Goal: Task Accomplishment & Management: Use online tool/utility

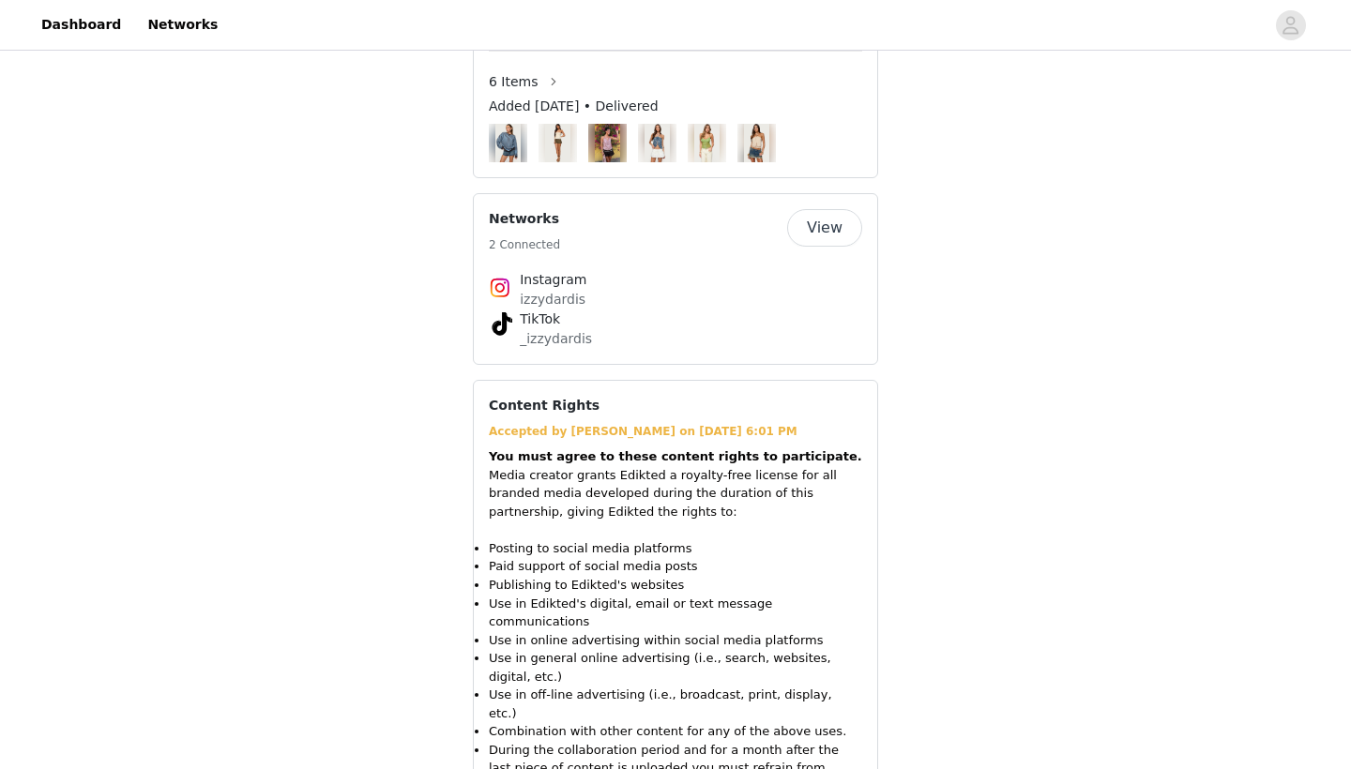
scroll to position [1532, 0]
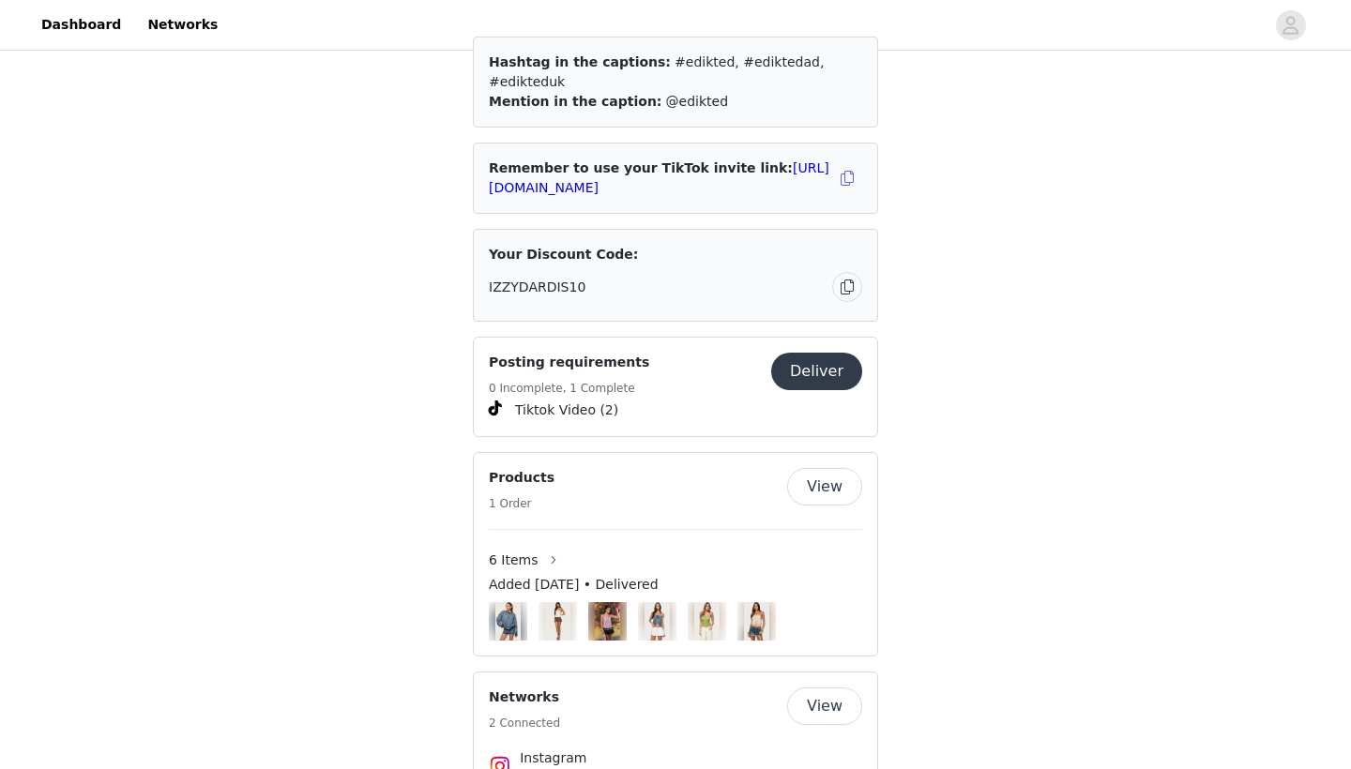
scroll to position [1056, 0]
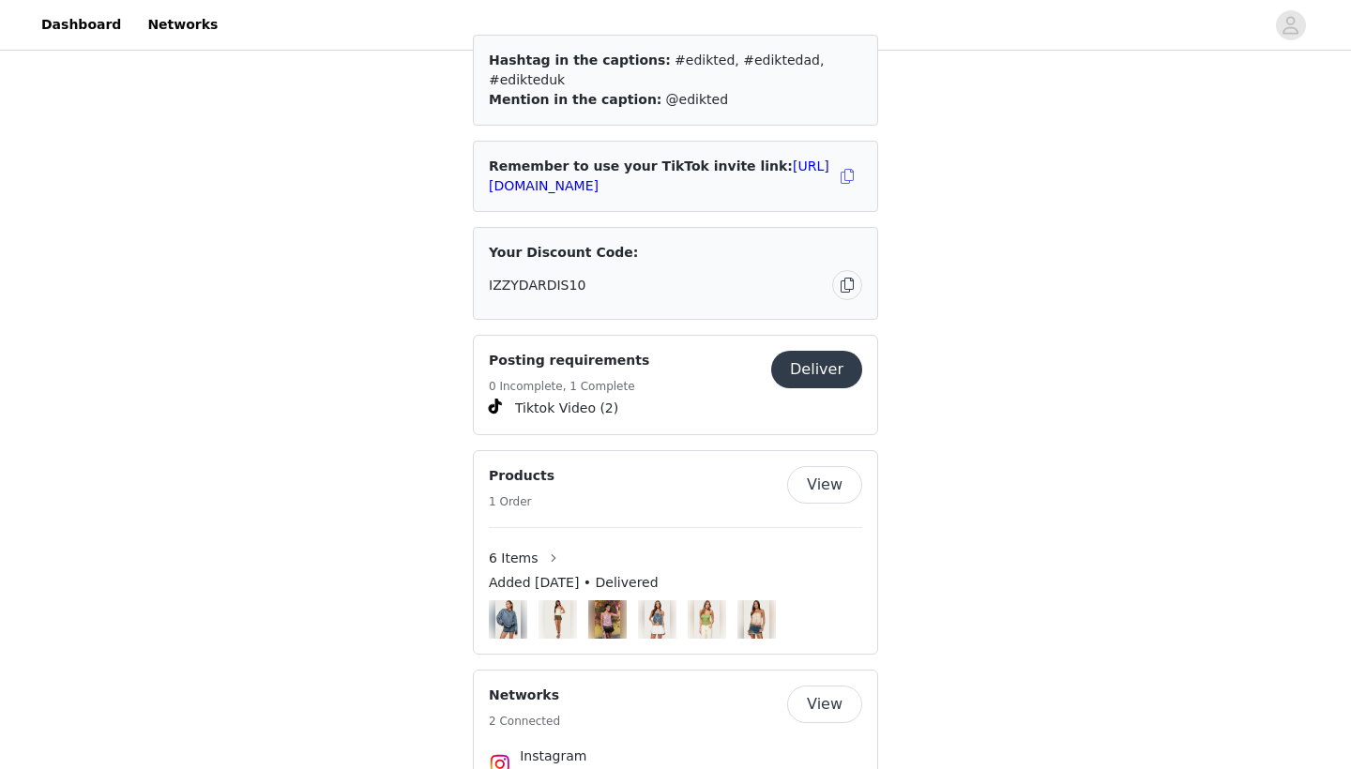
click at [812, 351] on button "Deliver" at bounding box center [816, 370] width 91 height 38
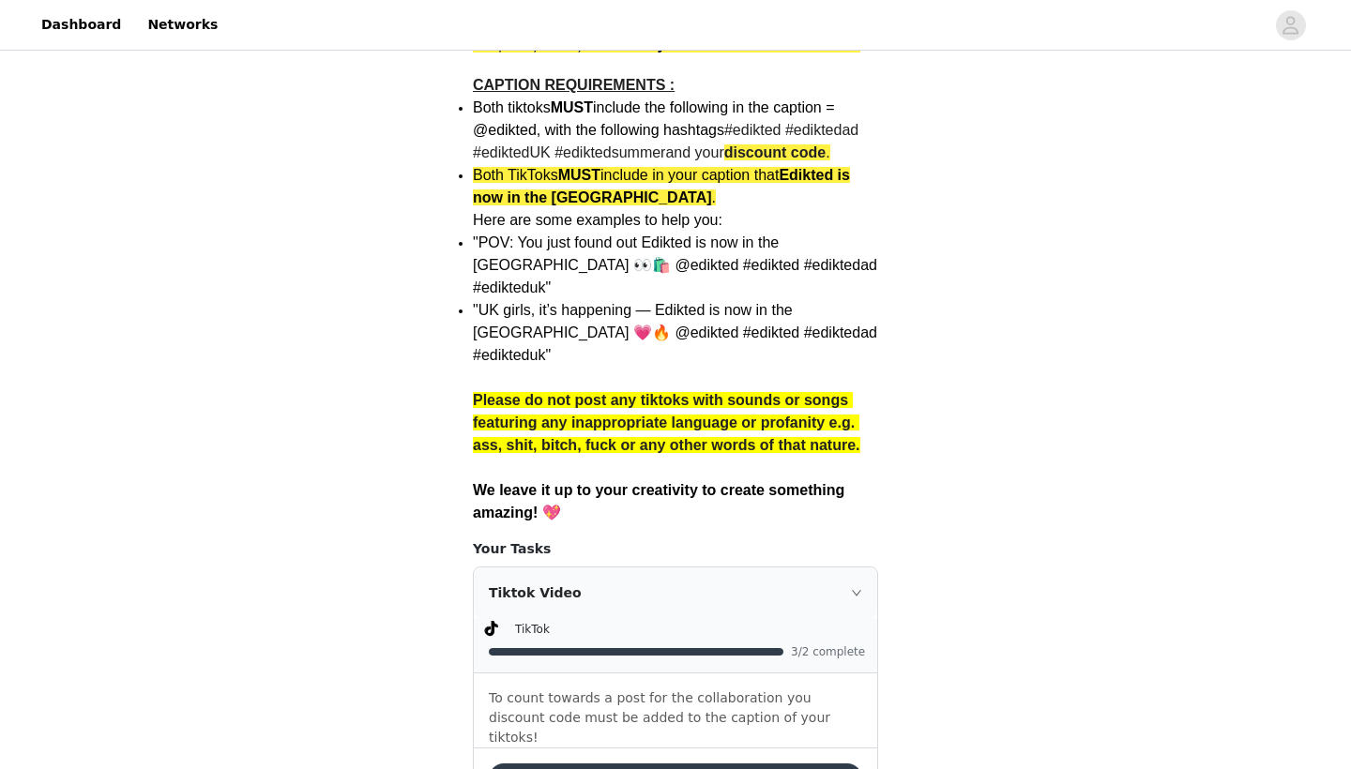
scroll to position [1376, 0]
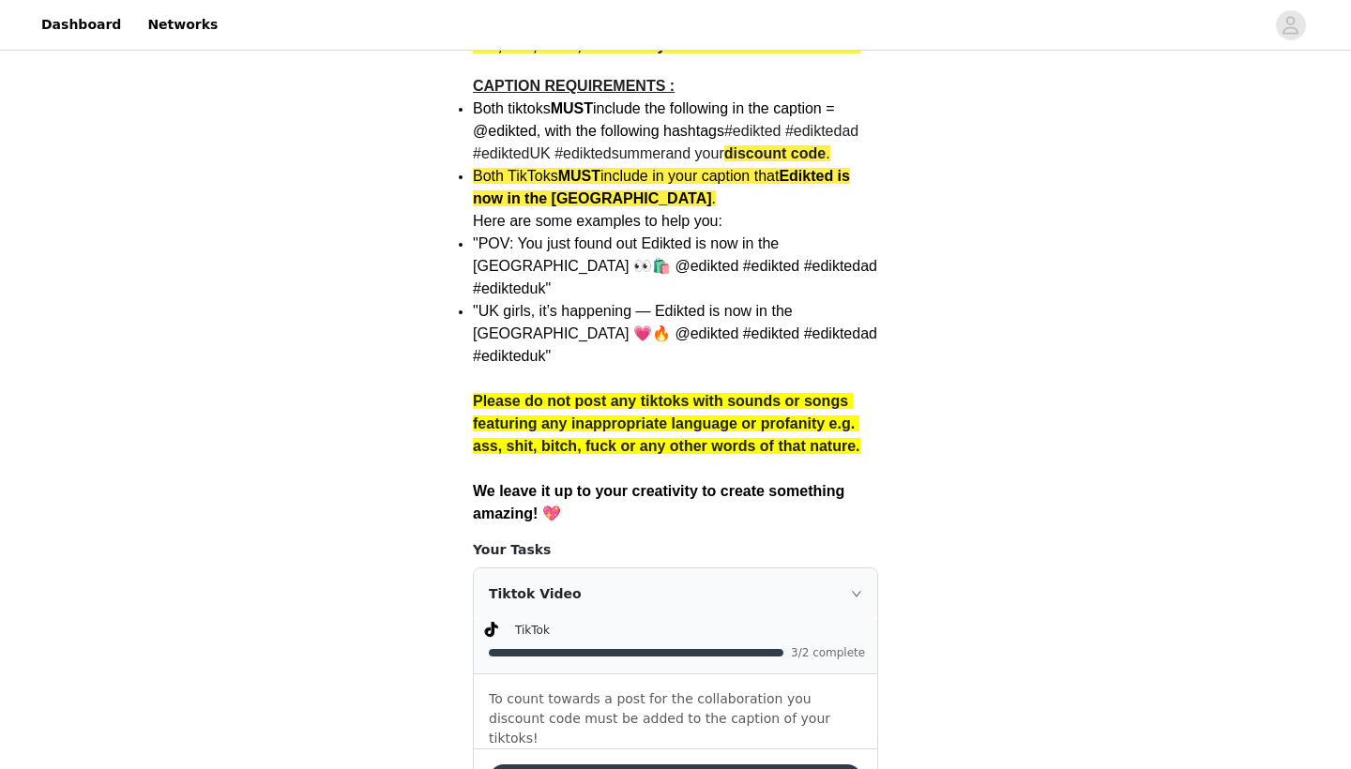
click at [856, 588] on icon "icon: right" at bounding box center [856, 593] width 11 height 11
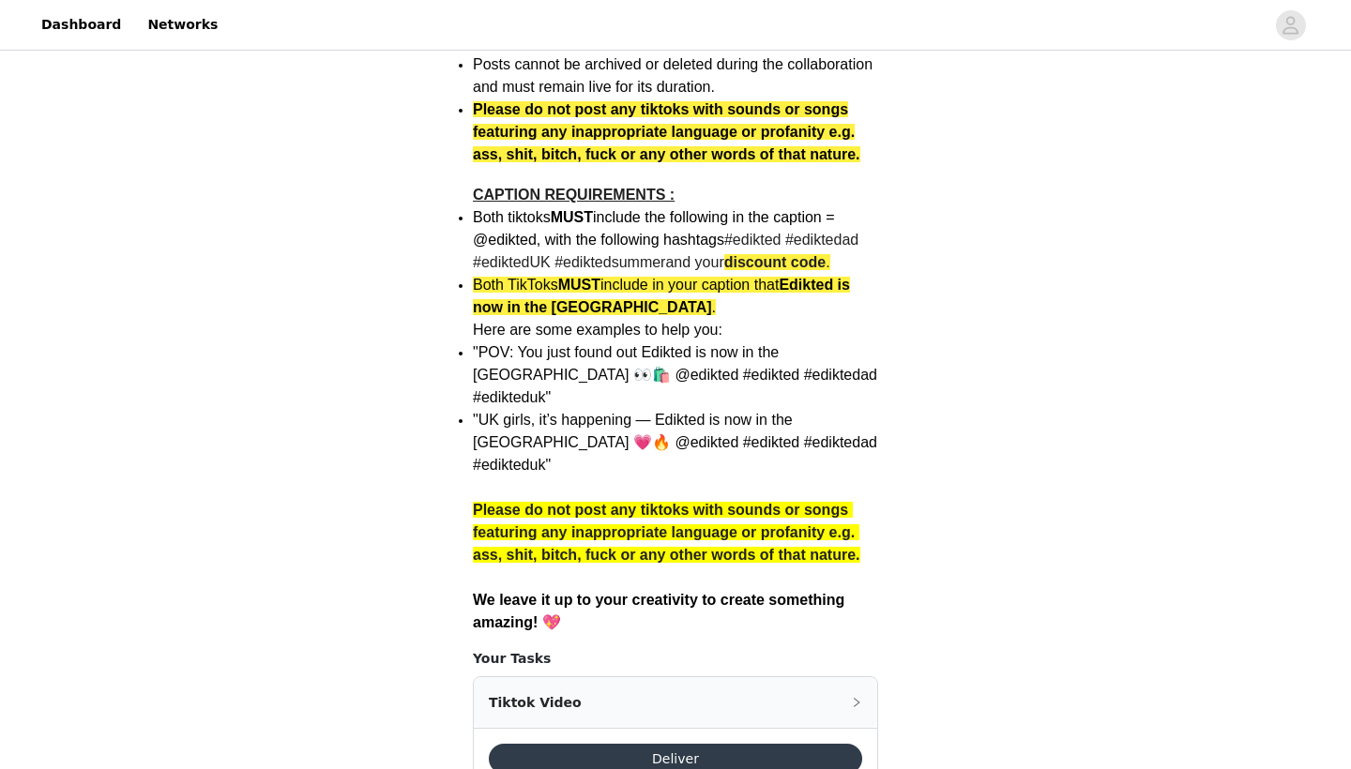
scroll to position [1267, 0]
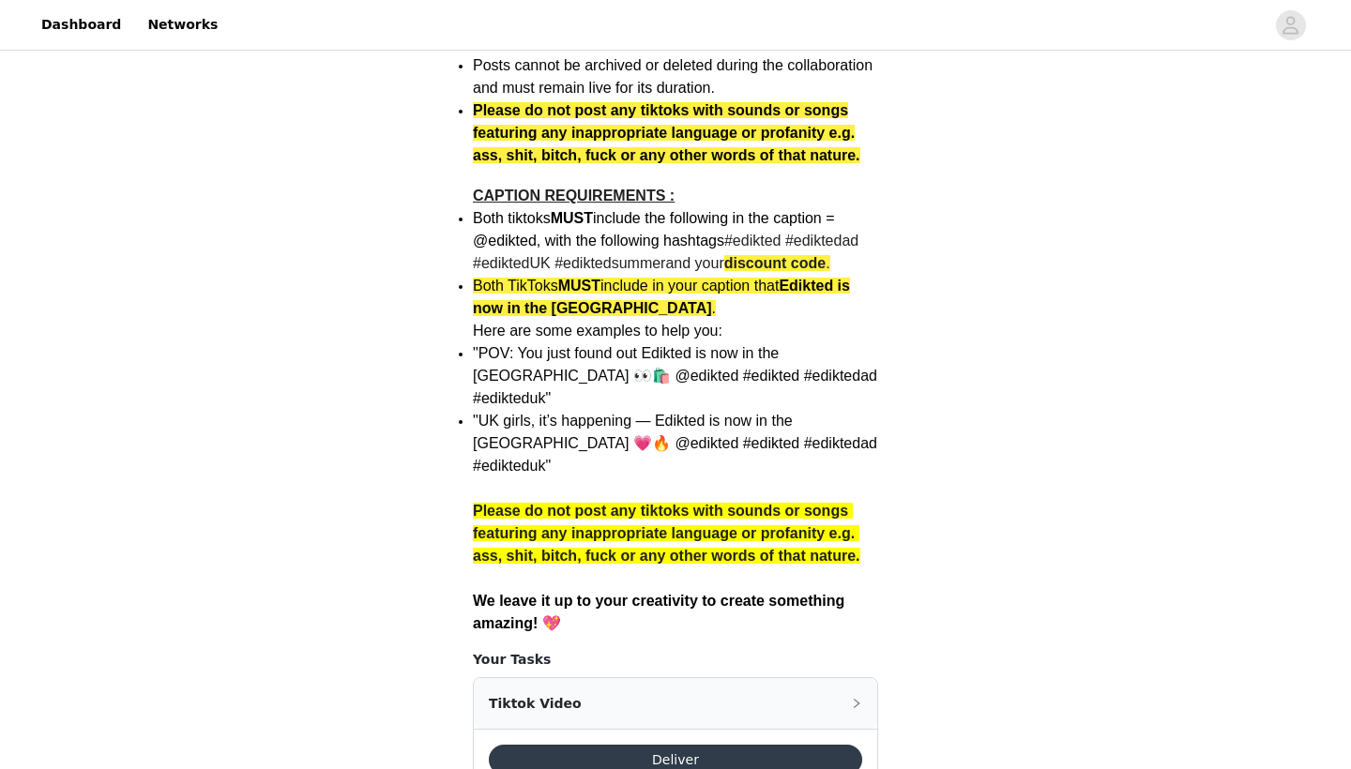
click at [843, 678] on div "Tiktok Video" at bounding box center [675, 703] width 403 height 51
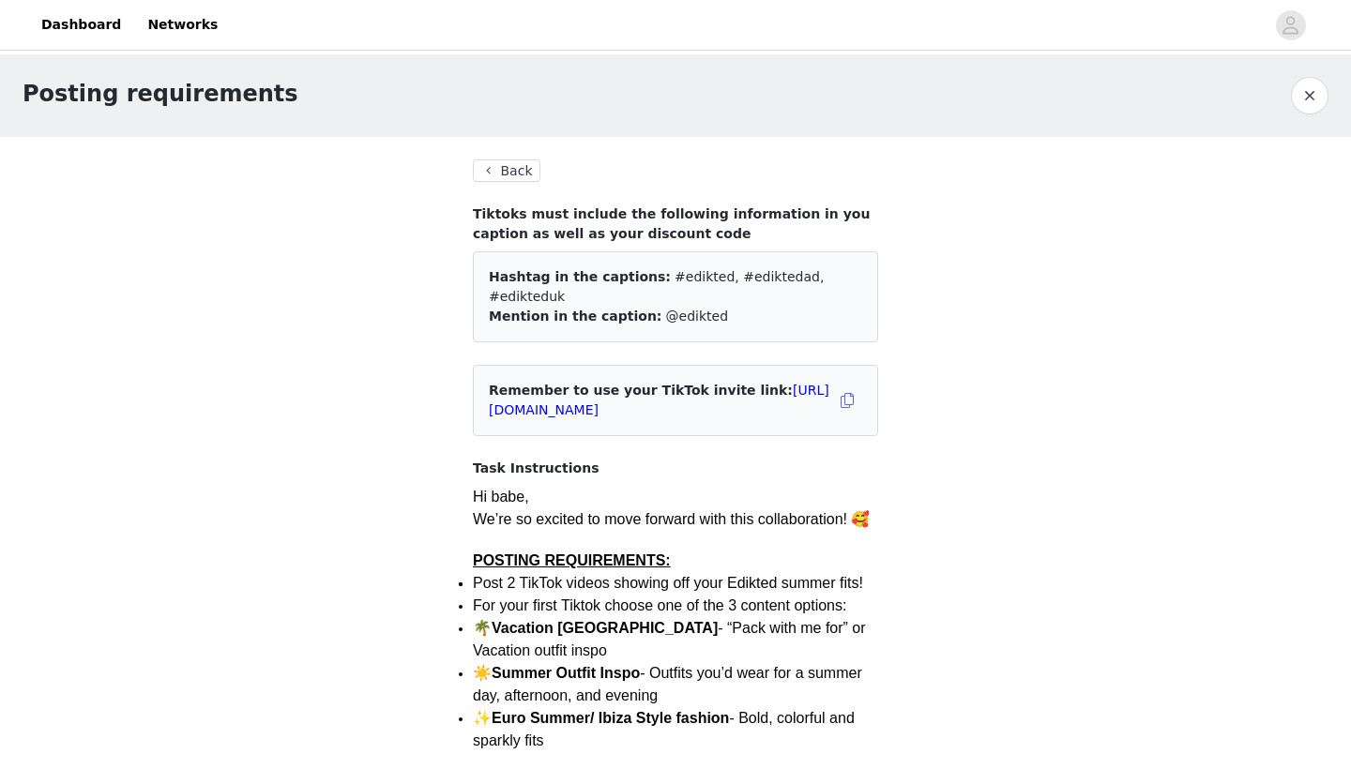
scroll to position [0, 0]
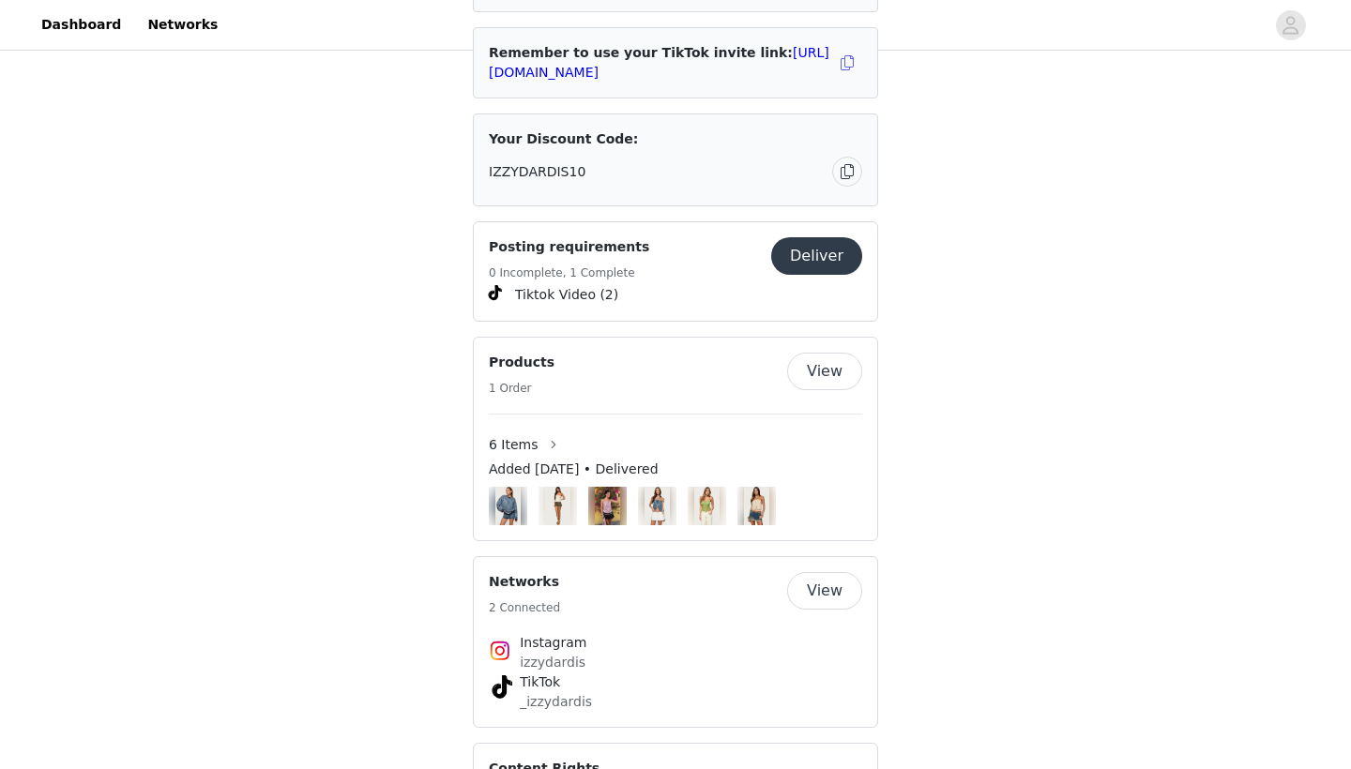
scroll to position [1174, 0]
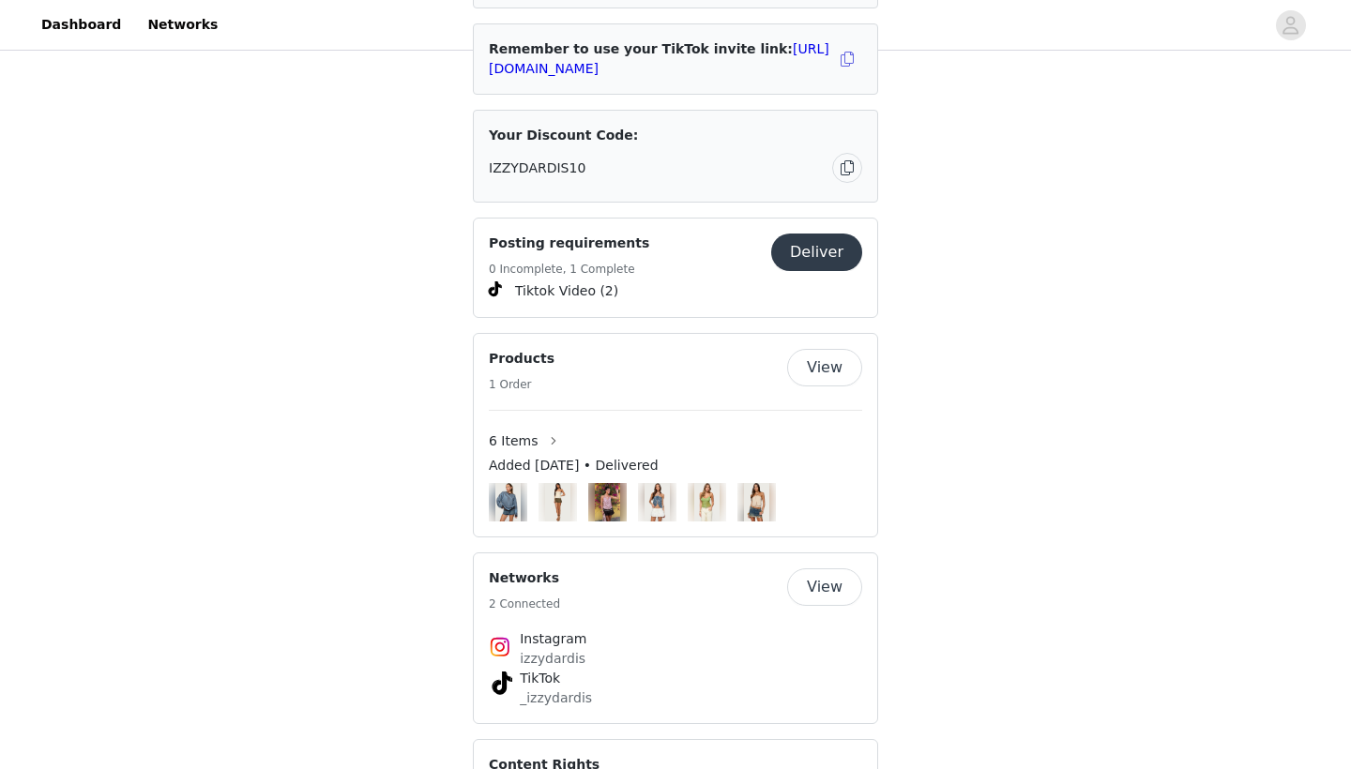
click at [834, 569] on button "View" at bounding box center [824, 588] width 75 height 38
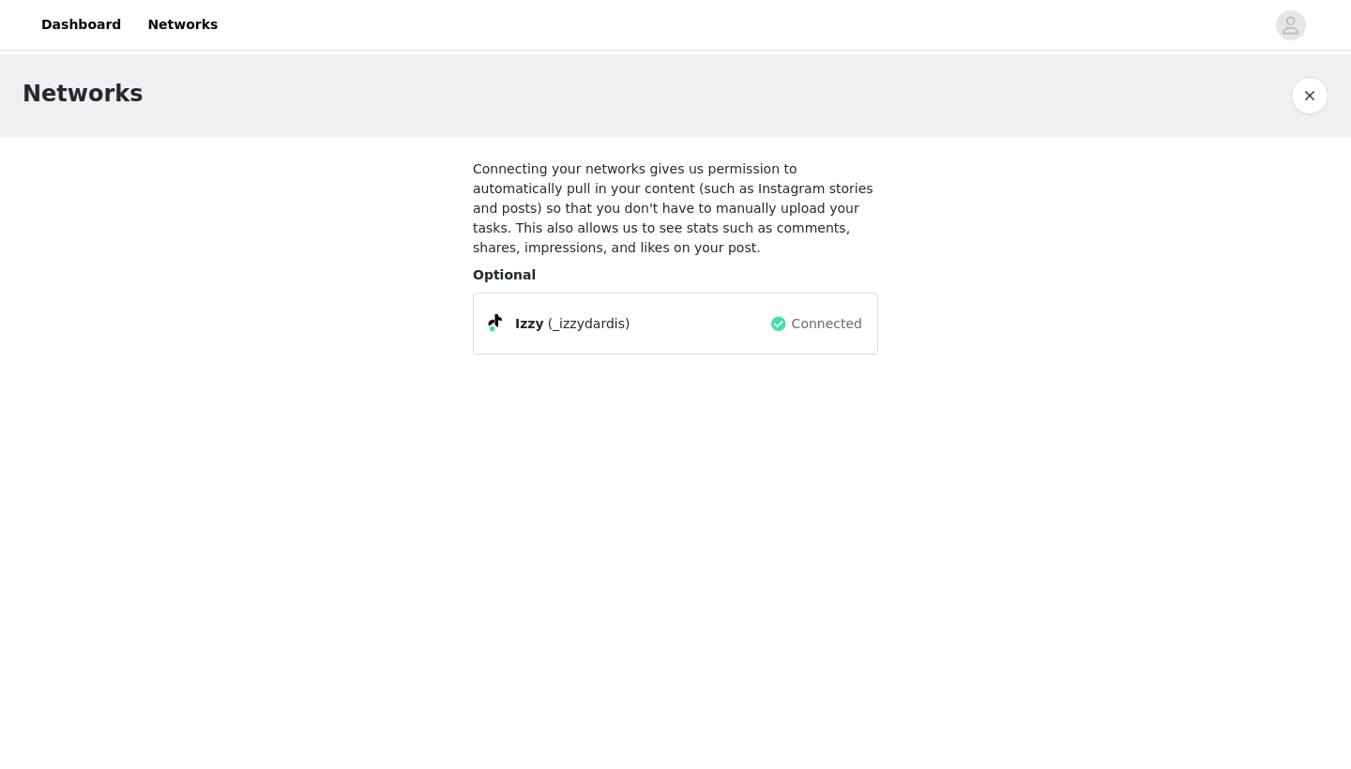
click at [782, 324] on span at bounding box center [778, 323] width 19 height 23
click at [1310, 99] on button "button" at bounding box center [1310, 96] width 38 height 38
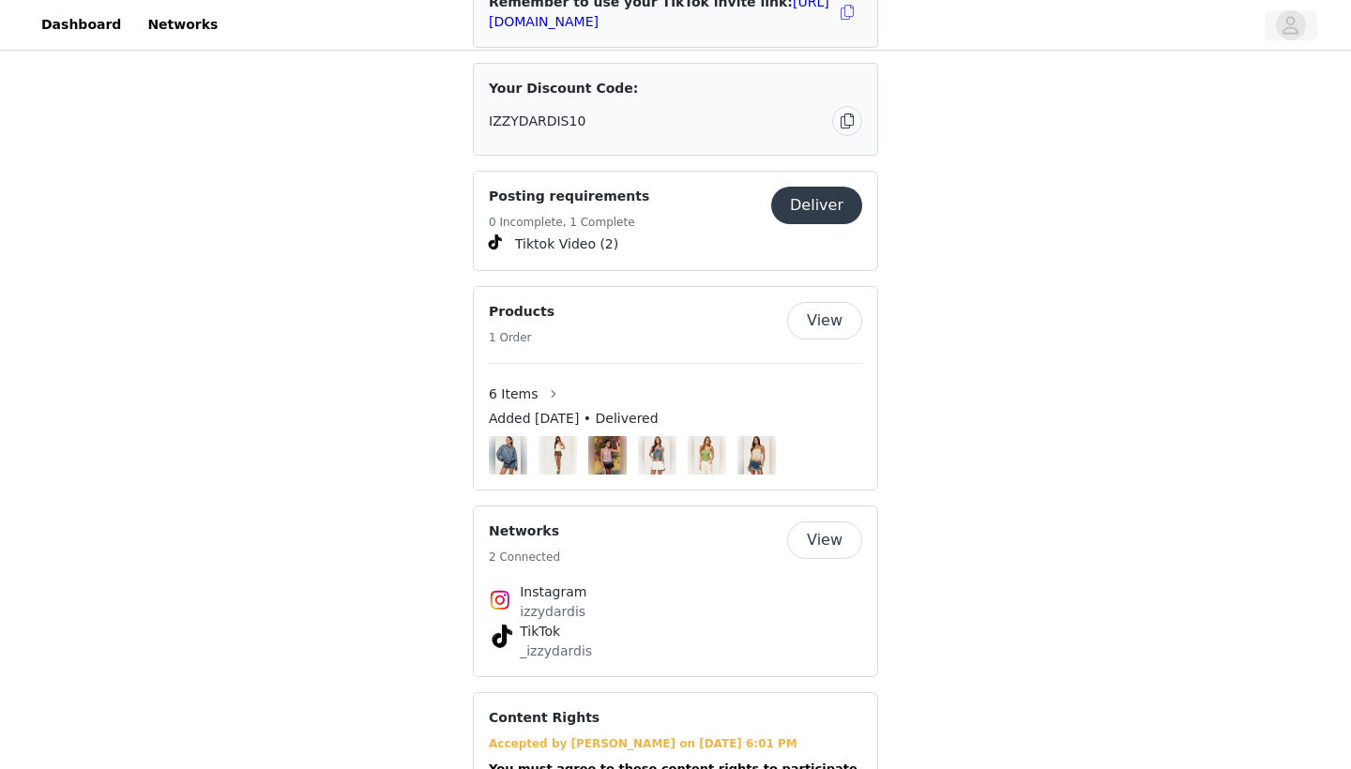
scroll to position [1233, 0]
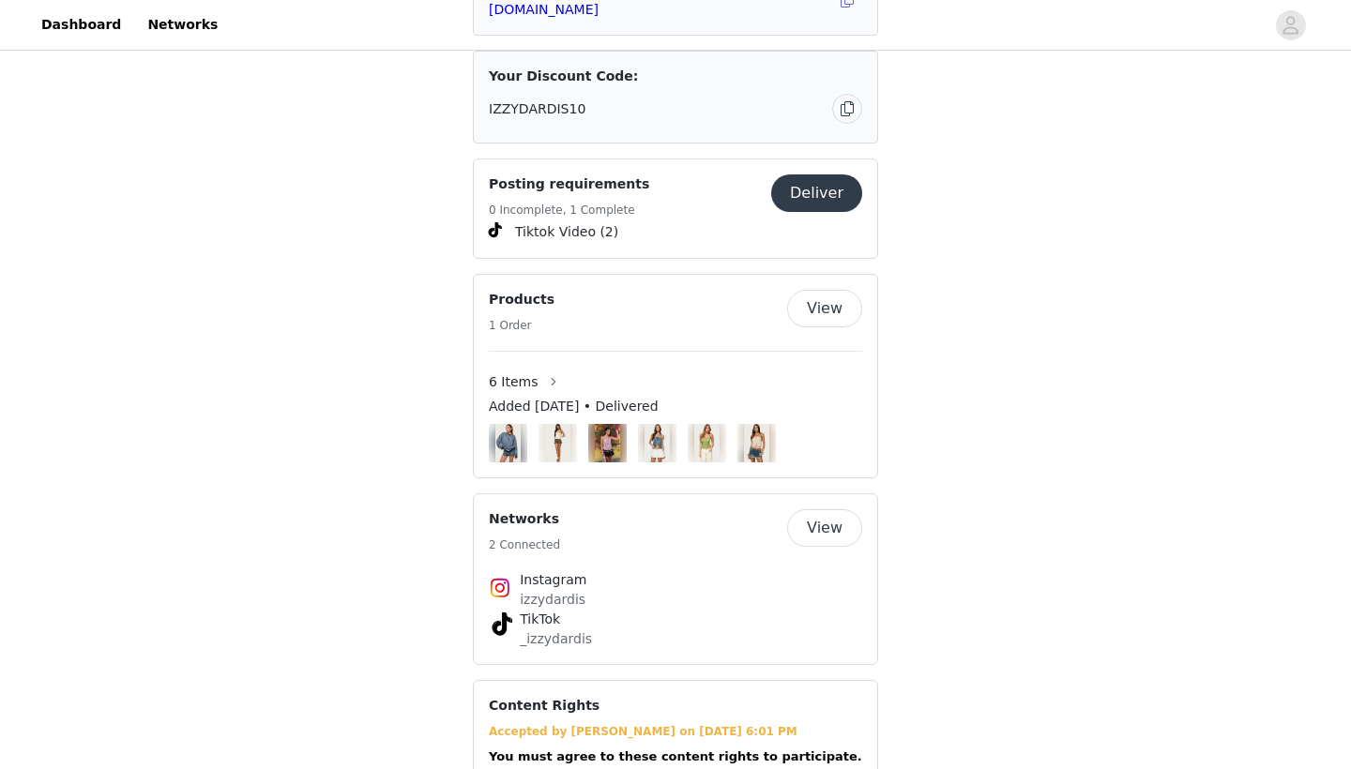
click at [826, 509] on button "View" at bounding box center [824, 528] width 75 height 38
